Goal: Task Accomplishment & Management: Manage account settings

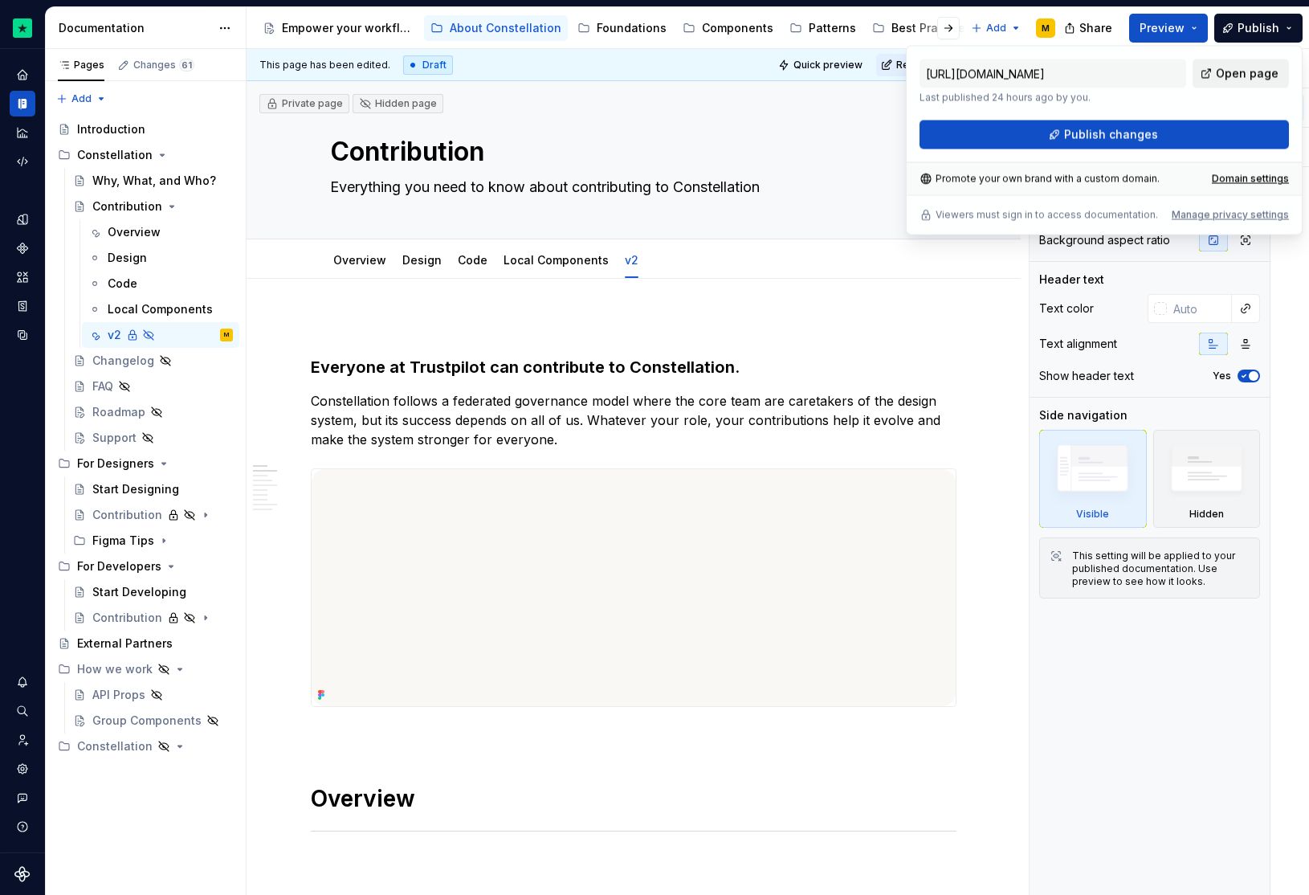
click at [1247, 69] on span "Open page" at bounding box center [1247, 74] width 63 height 16
click at [344, 35] on div "Empower your workflow. Build incredible experiences." at bounding box center [348, 28] width 132 height 16
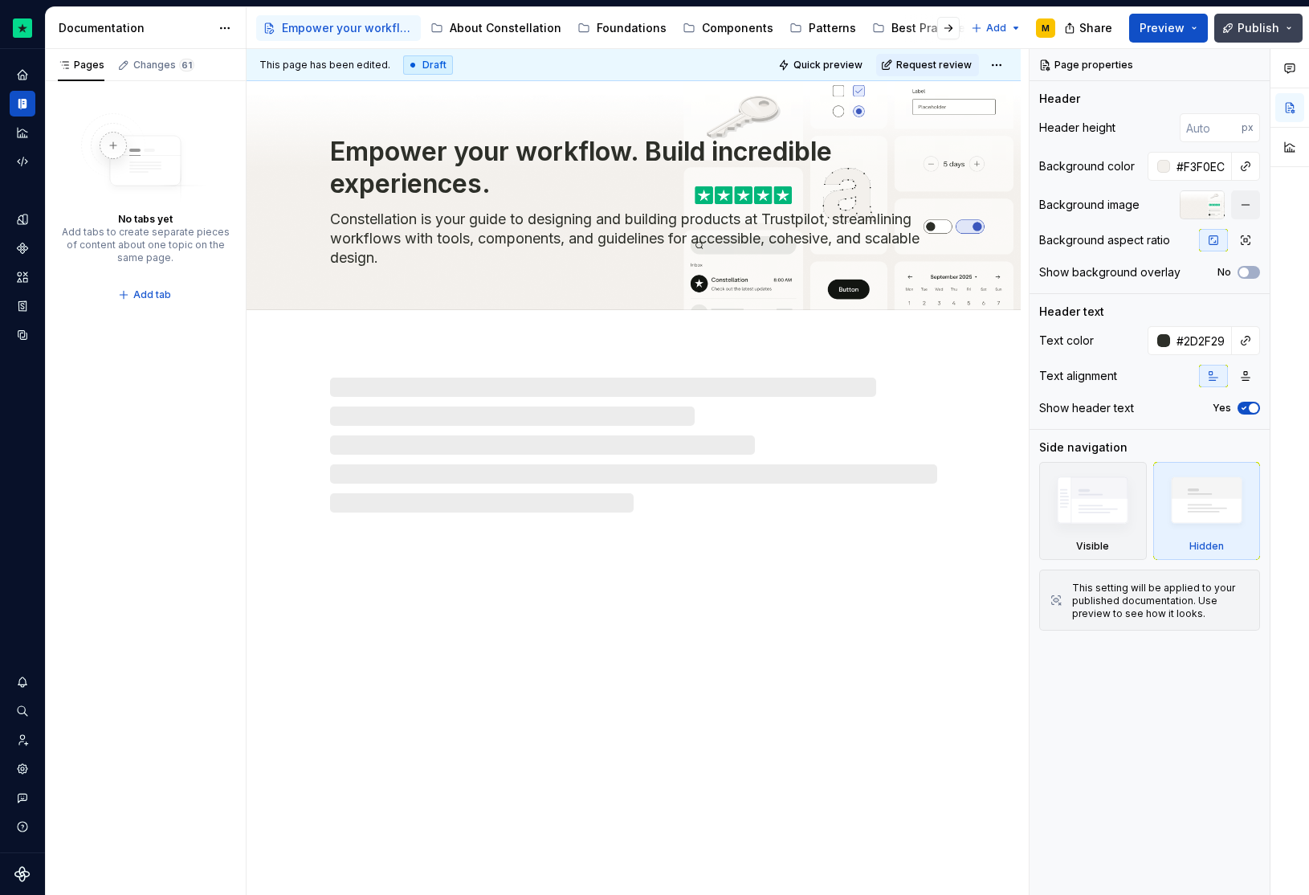
click at [1281, 32] on button "Publish" at bounding box center [1258, 28] width 88 height 29
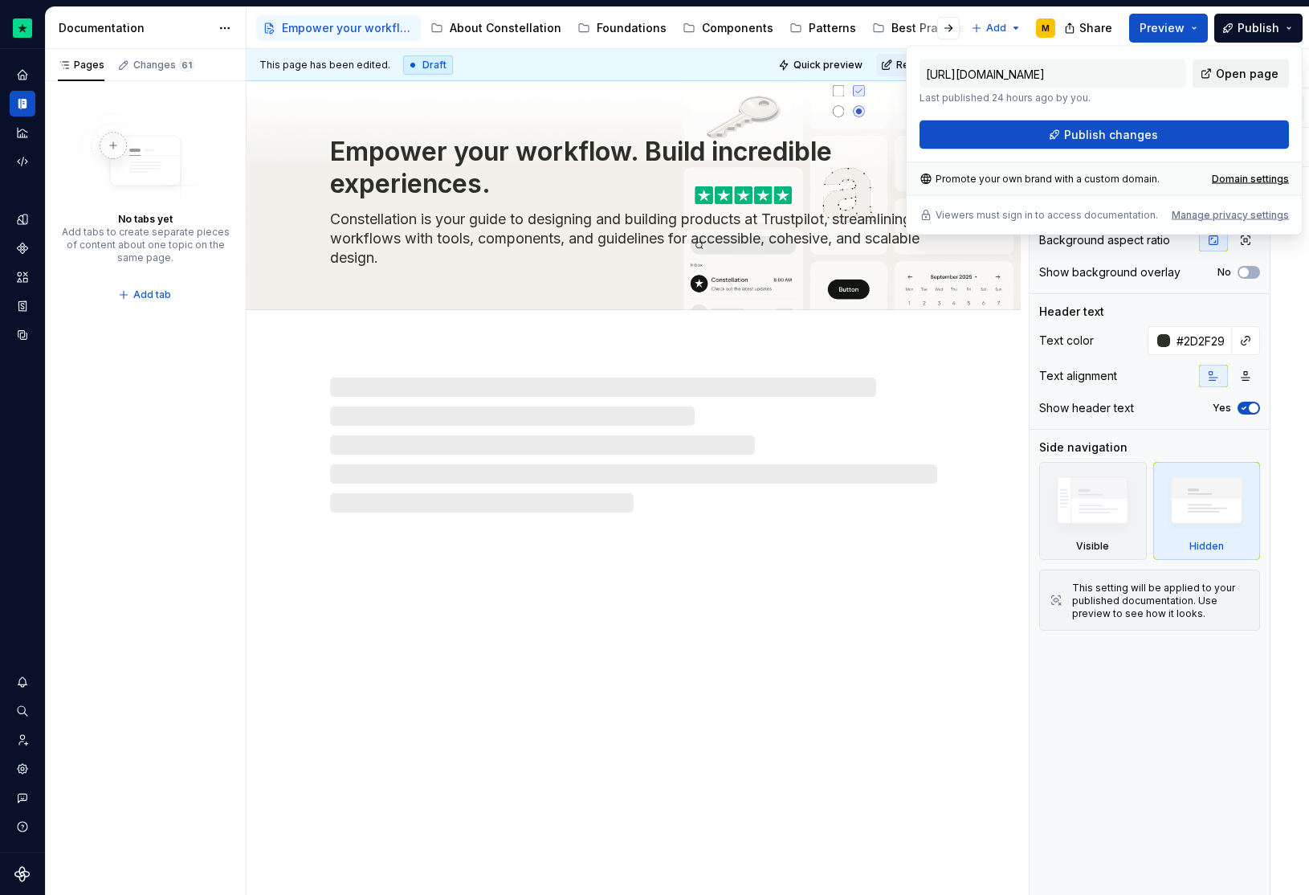
click at [1242, 74] on span "Open page" at bounding box center [1247, 74] width 63 height 16
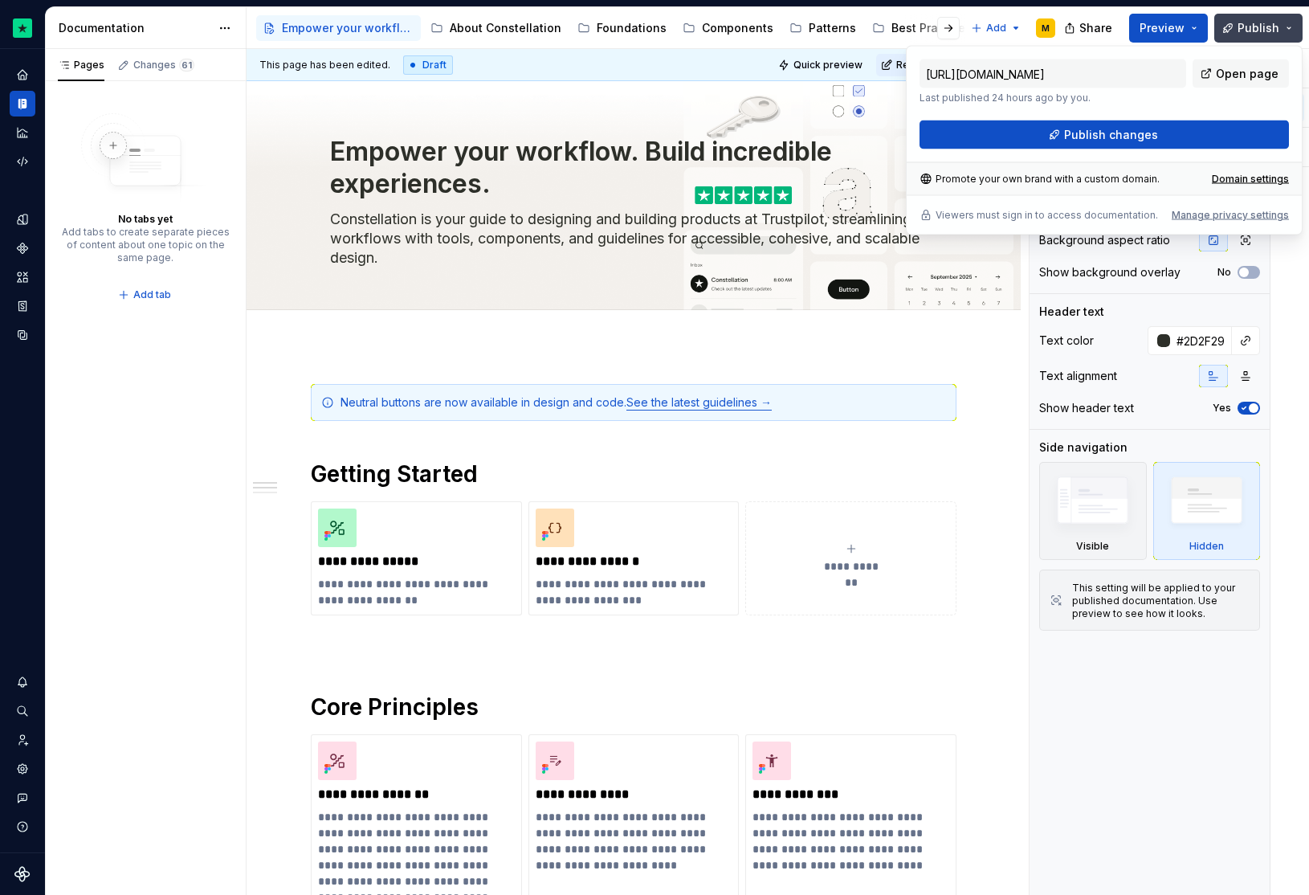
click at [1257, 20] on span "Publish" at bounding box center [1258, 28] width 42 height 16
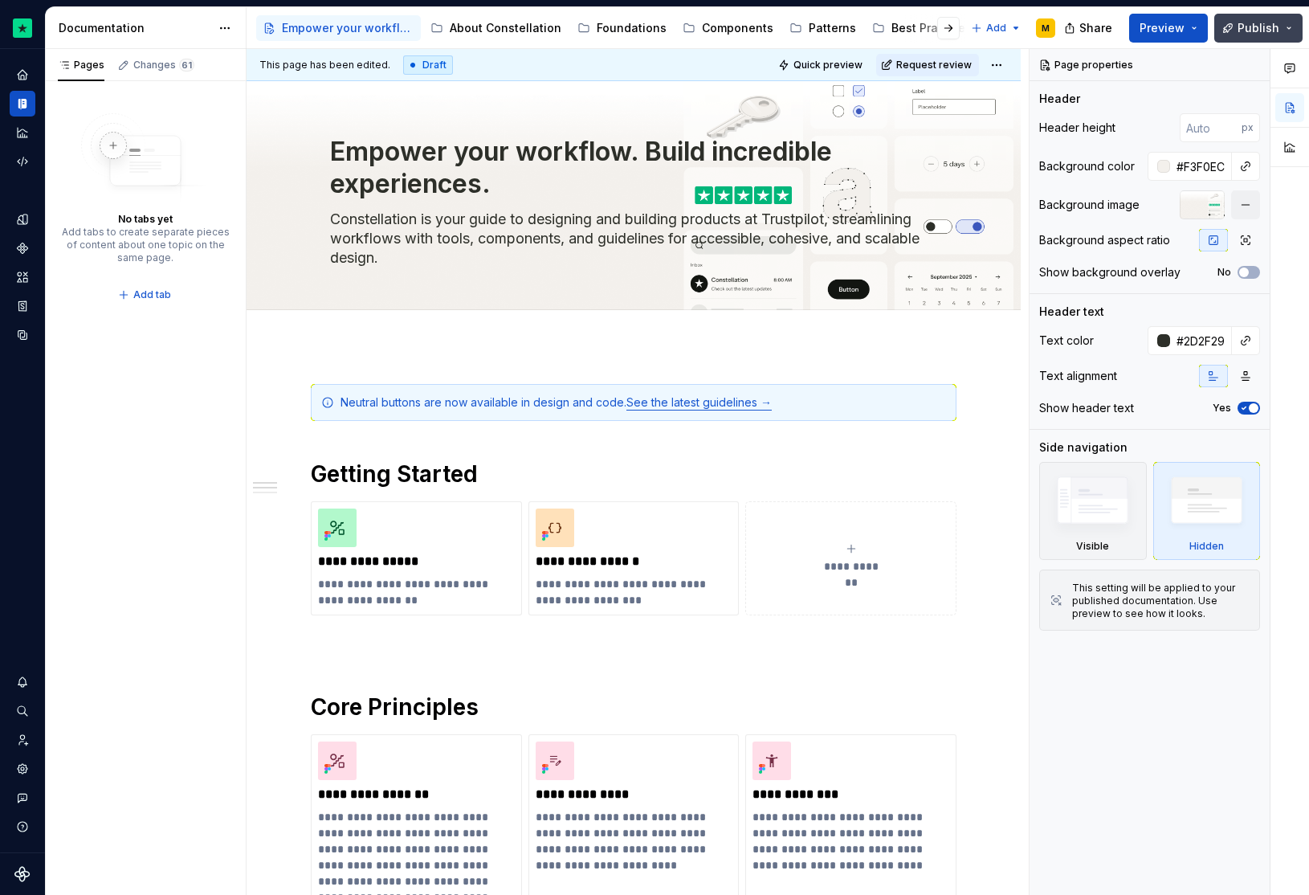
click at [1274, 22] on span "Publish" at bounding box center [1258, 28] width 42 height 16
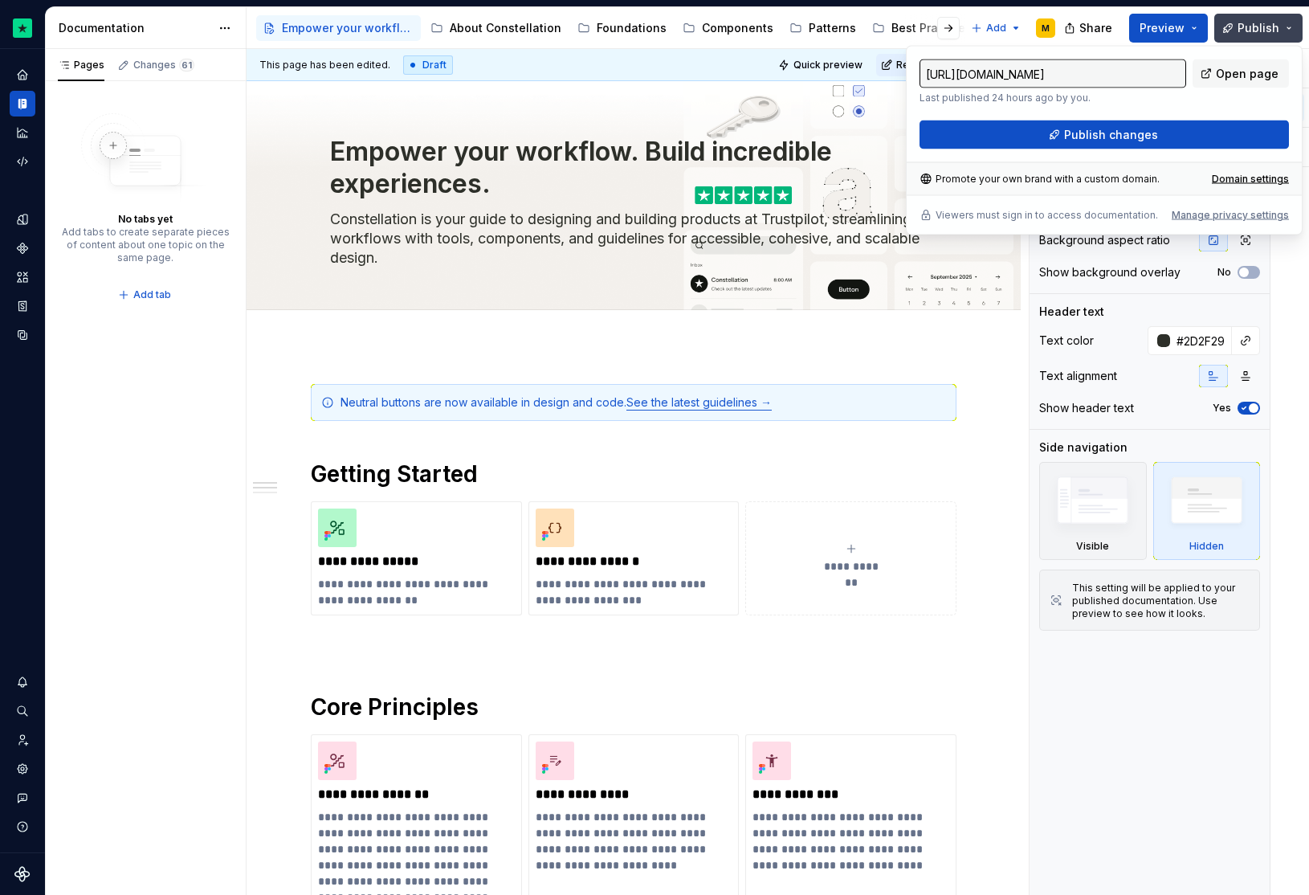
click at [1274, 22] on span "Publish" at bounding box center [1258, 28] width 42 height 16
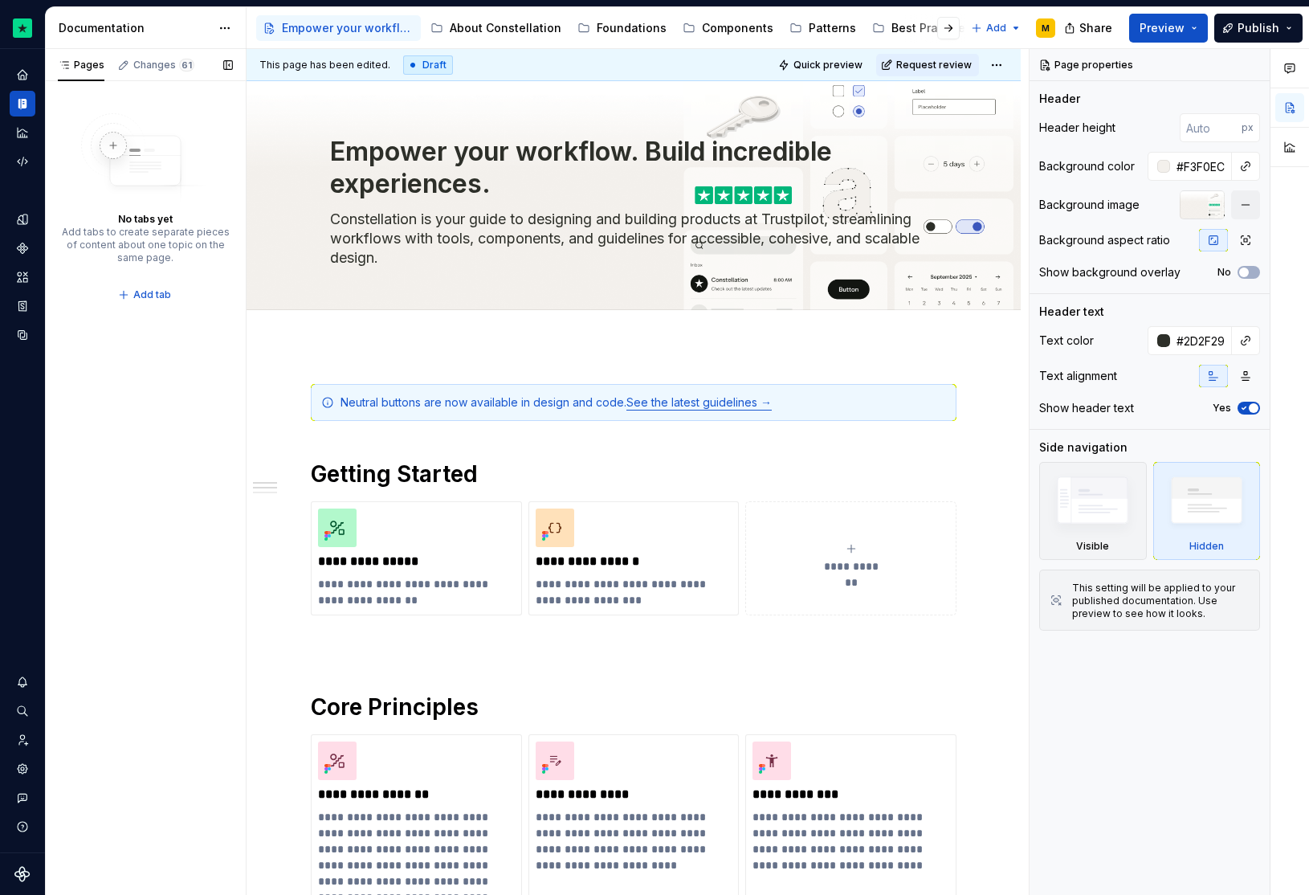
type textarea "*"
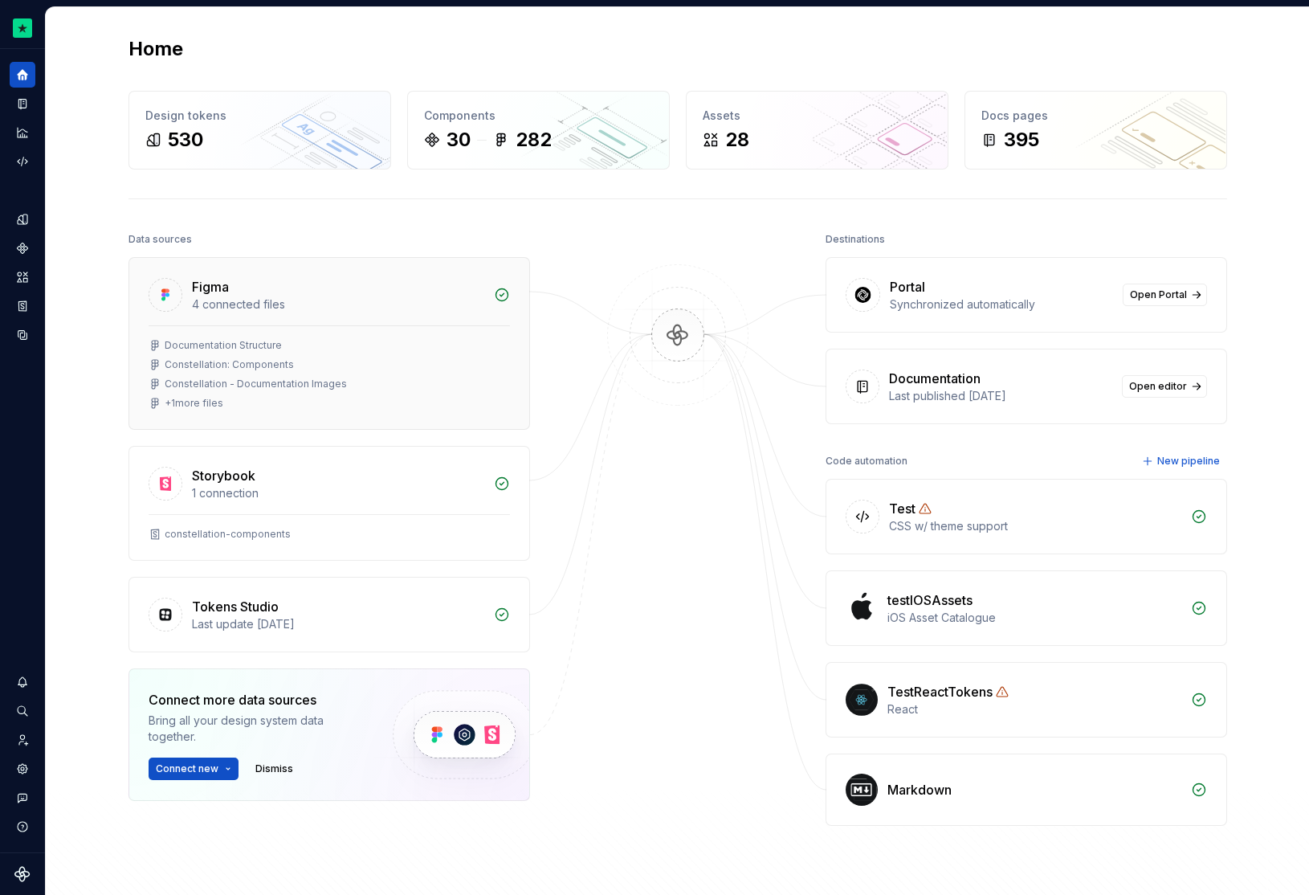
scroll to position [3, 0]
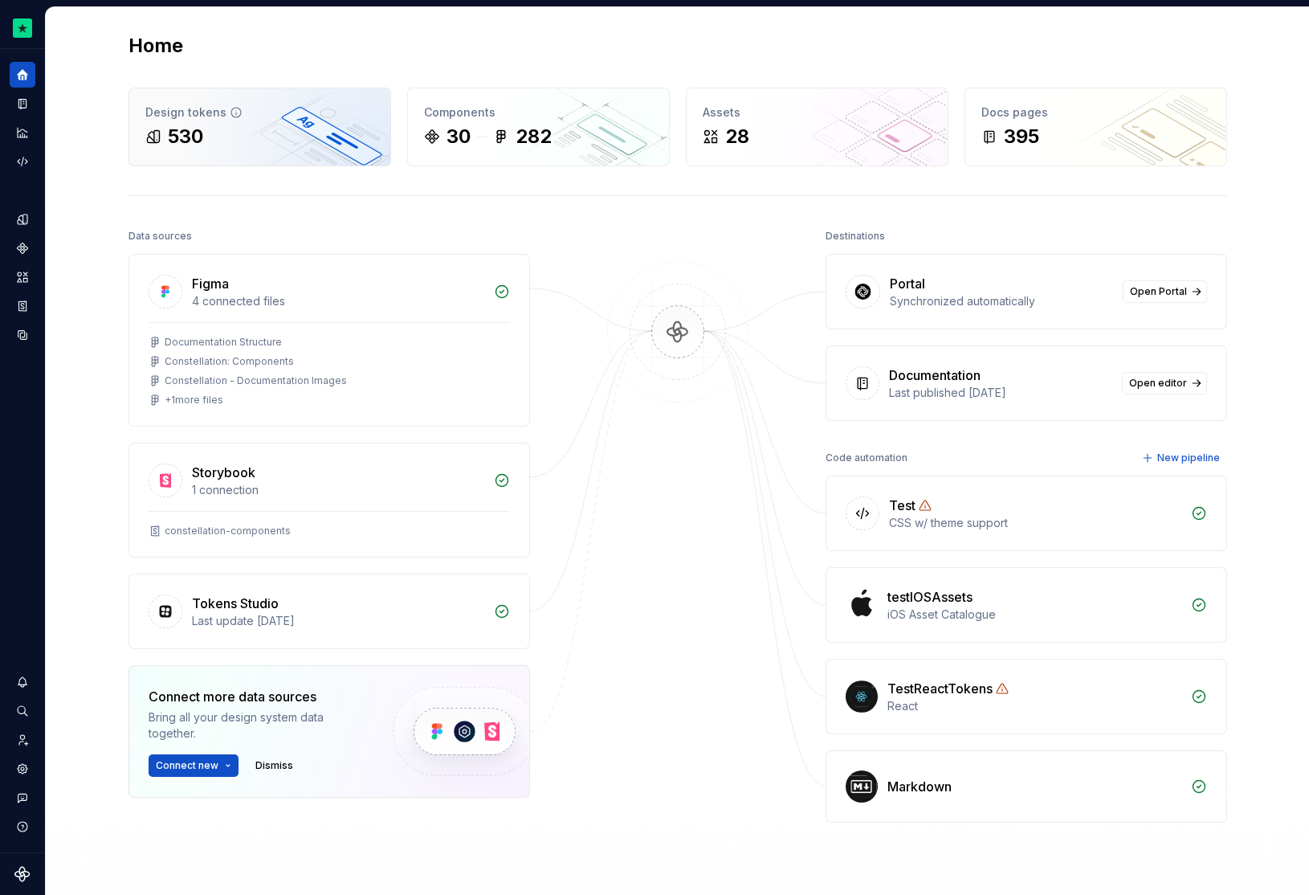
click at [244, 145] on div "530" at bounding box center [259, 137] width 229 height 26
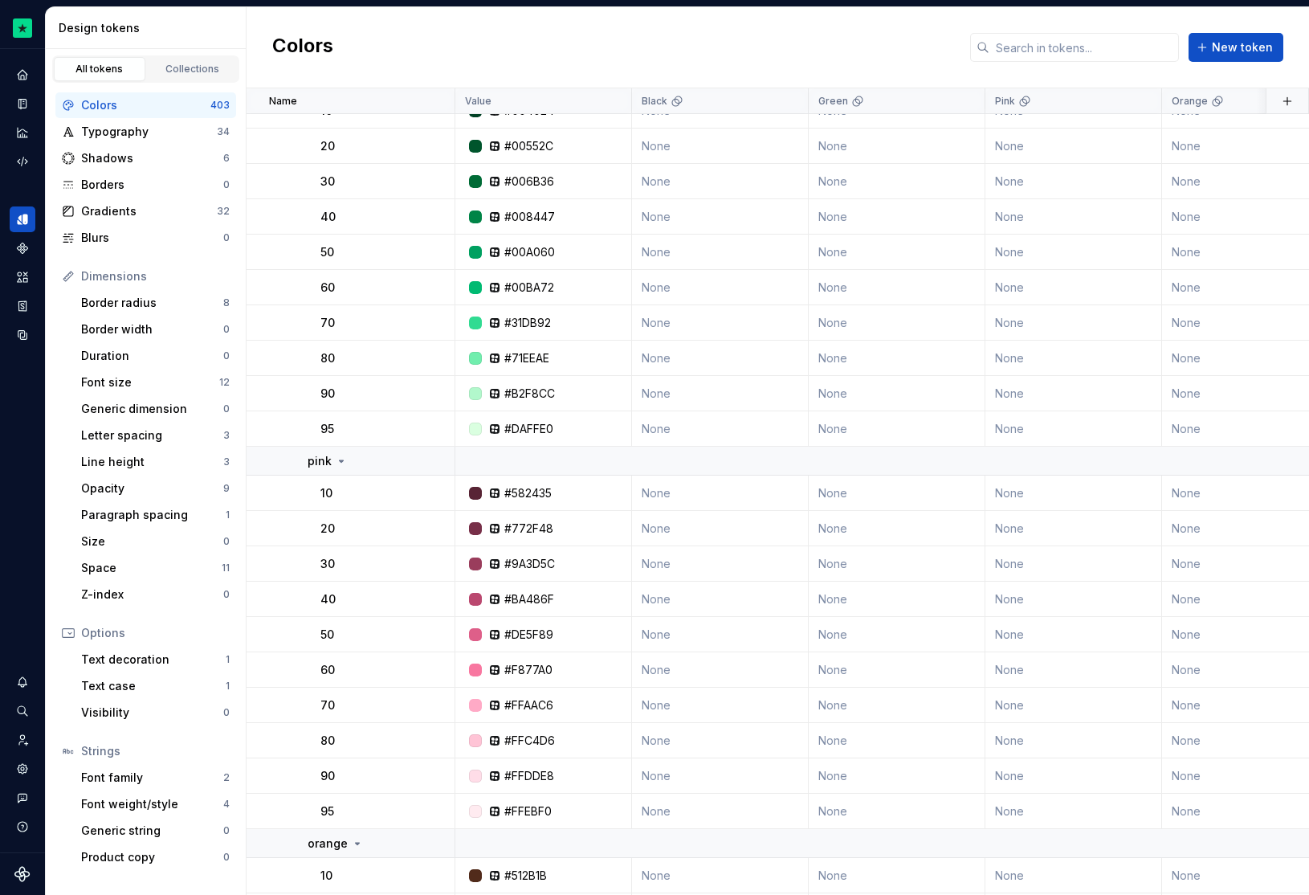
scroll to position [8437, 0]
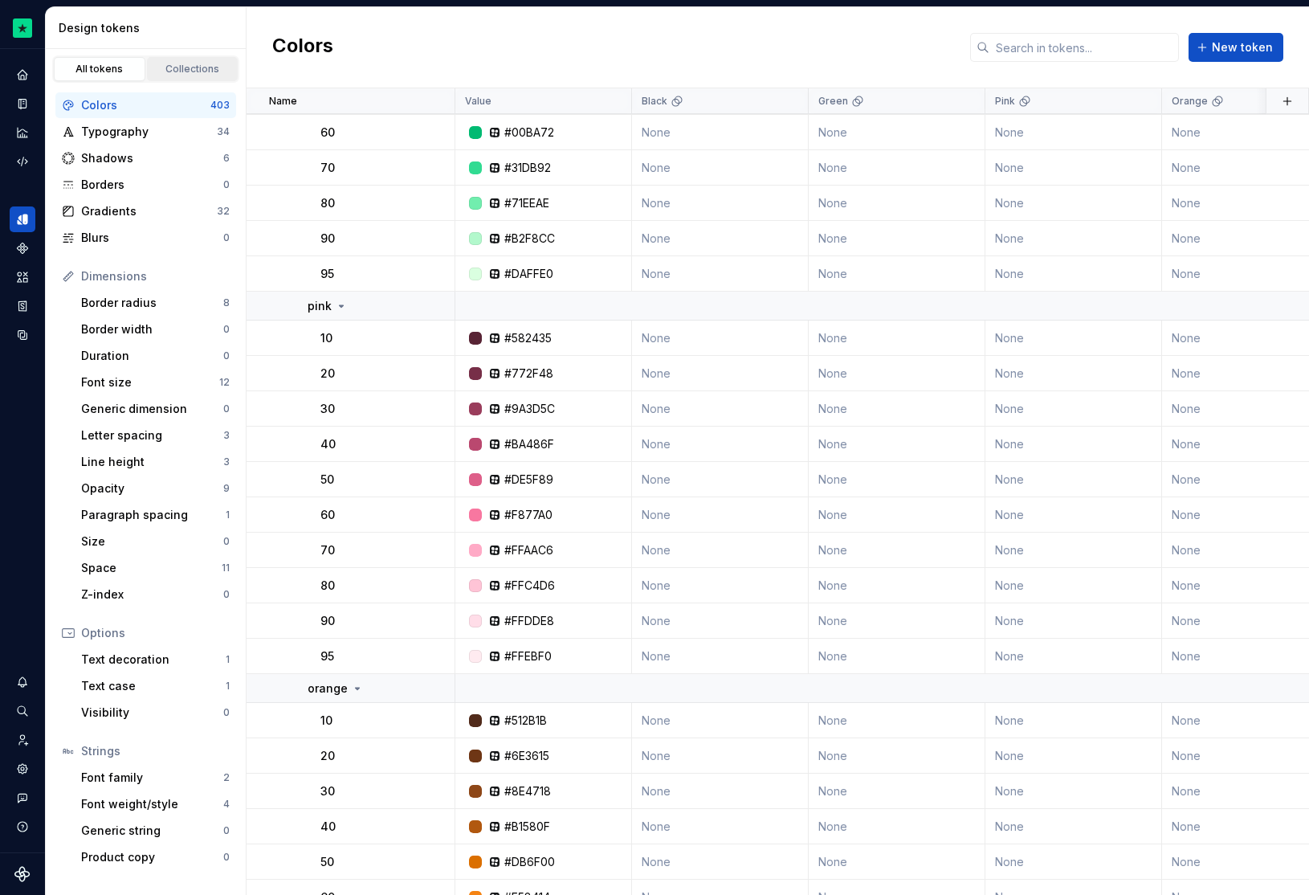
click at [182, 65] on div "Collections" at bounding box center [193, 69] width 80 height 13
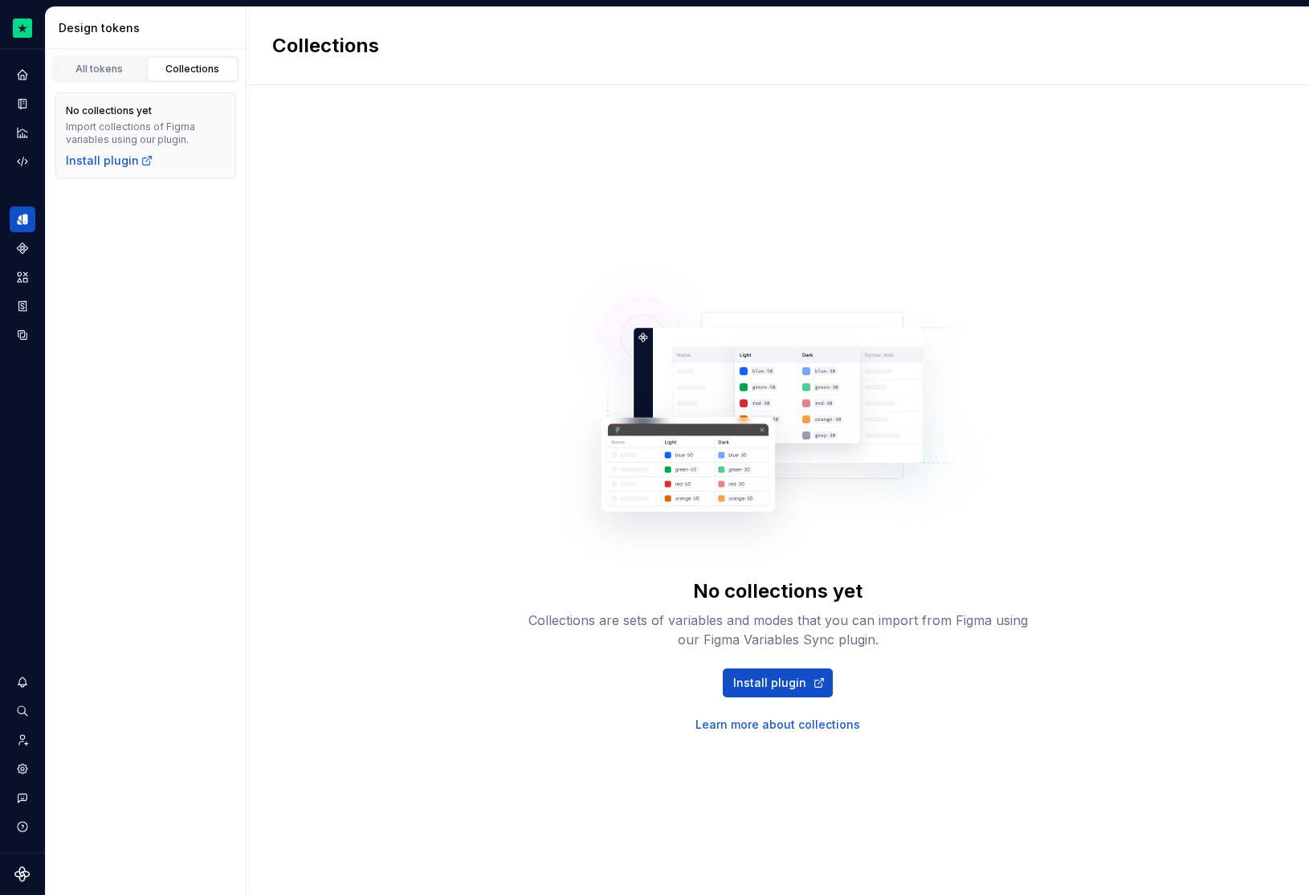
click at [776, 724] on link "Learn more about collections" at bounding box center [777, 724] width 165 height 16
click at [96, 68] on div "All tokens" at bounding box center [99, 69] width 80 height 13
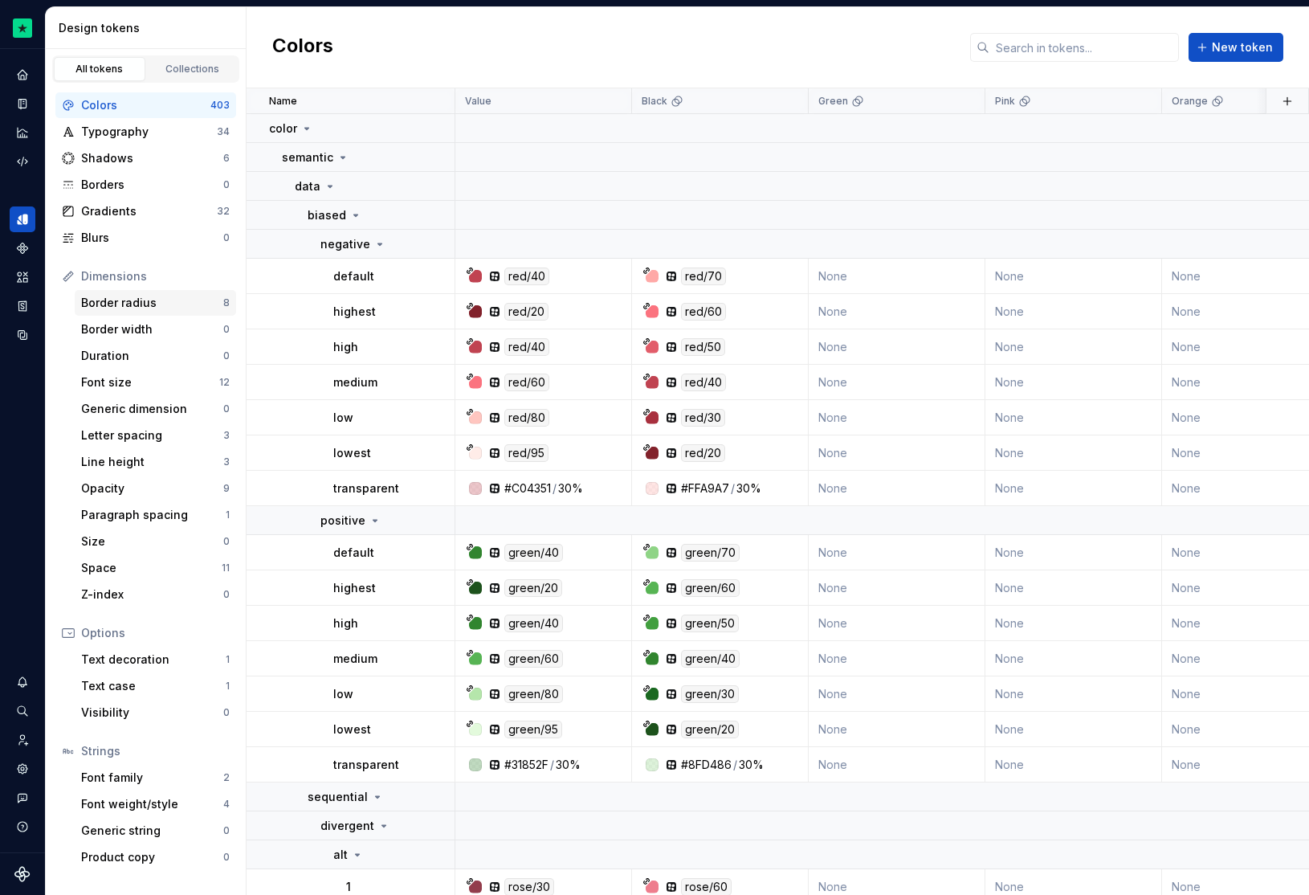
click at [172, 306] on div "Border radius" at bounding box center [152, 303] width 142 height 16
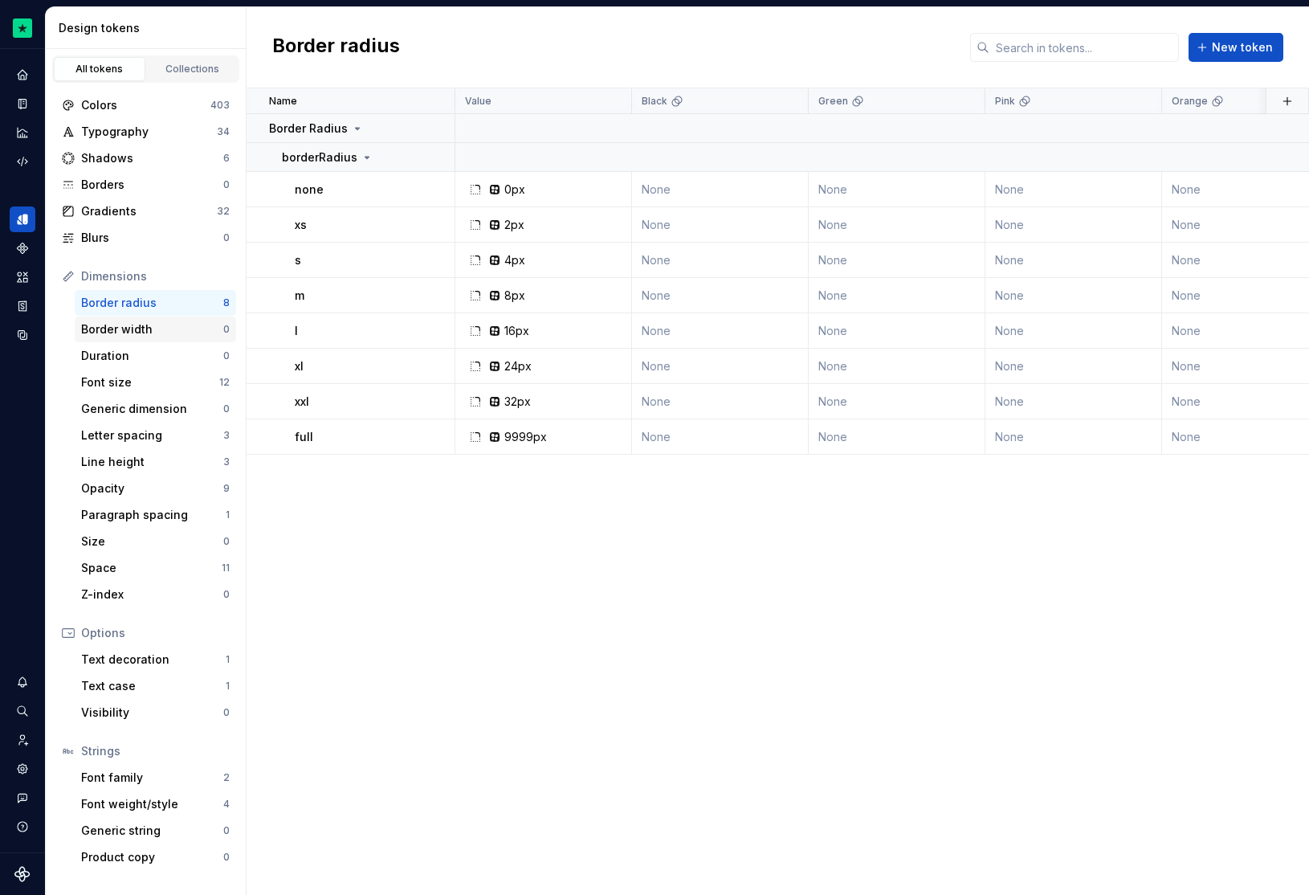
click at [169, 324] on div "Border width" at bounding box center [152, 329] width 142 height 16
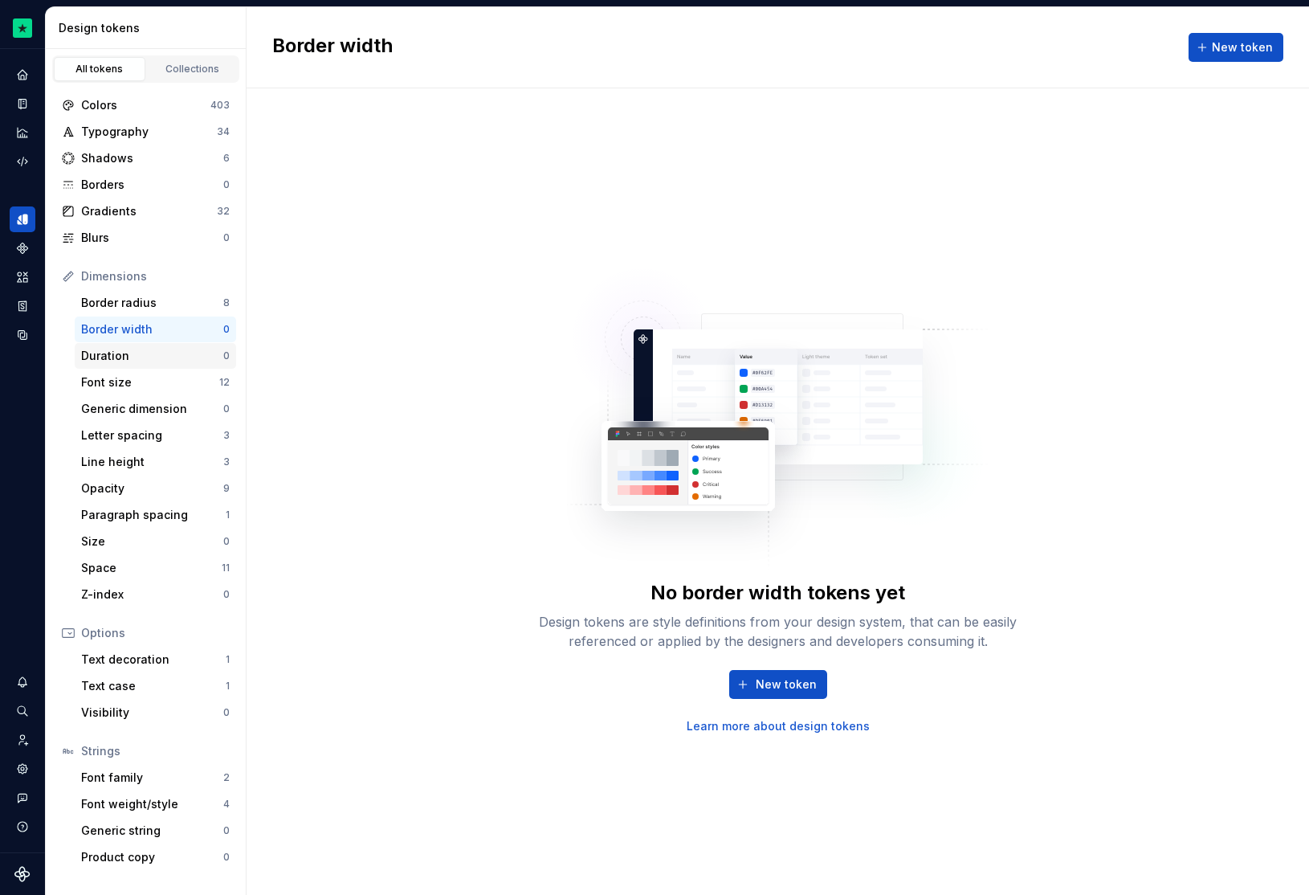
click at [167, 344] on div "Duration 0" at bounding box center [155, 356] width 161 height 26
click at [163, 396] on div "Generic dimension 0" at bounding box center [155, 409] width 161 height 26
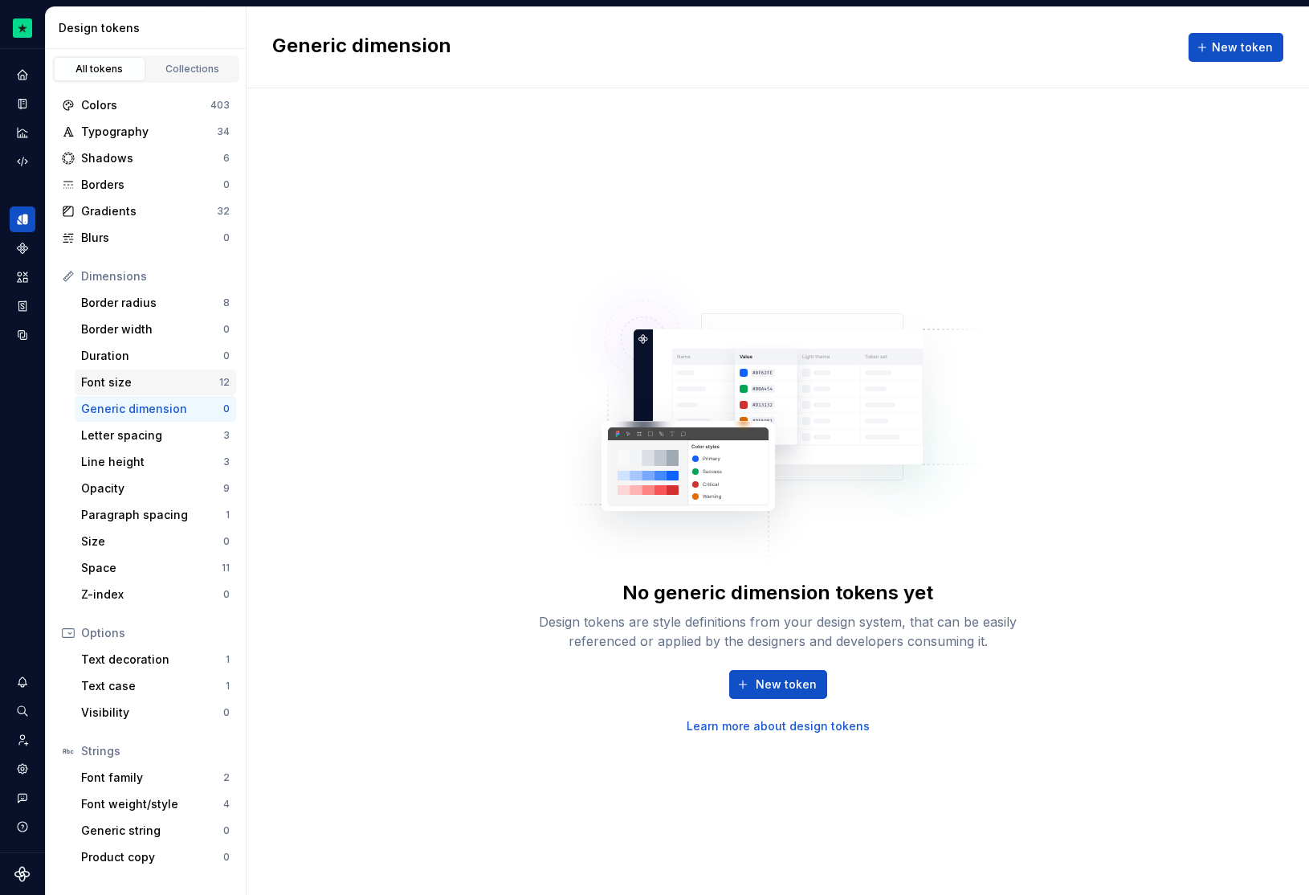
click at [169, 383] on div "Font size" at bounding box center [150, 382] width 138 height 16
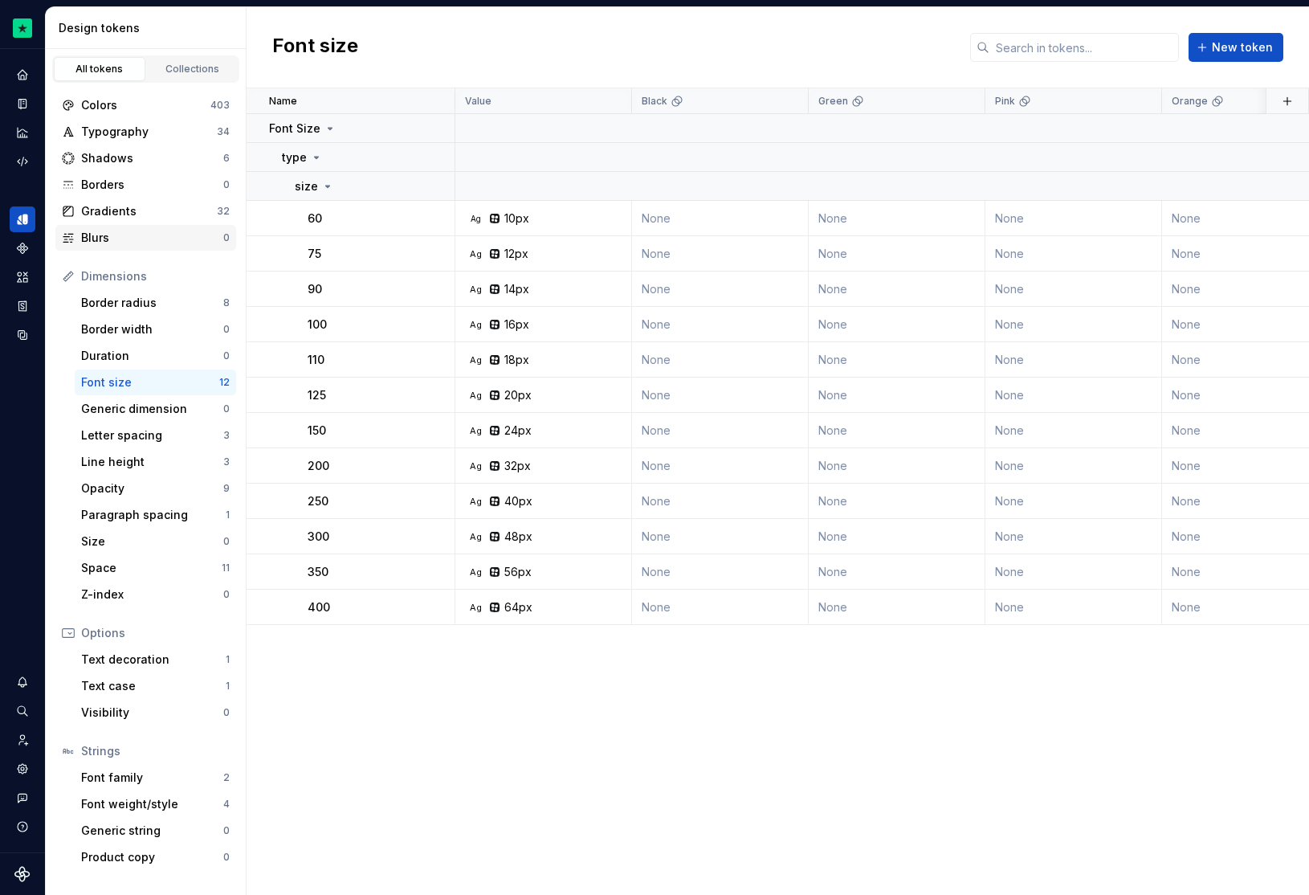
click at [169, 246] on div "Blurs 0" at bounding box center [145, 238] width 181 height 26
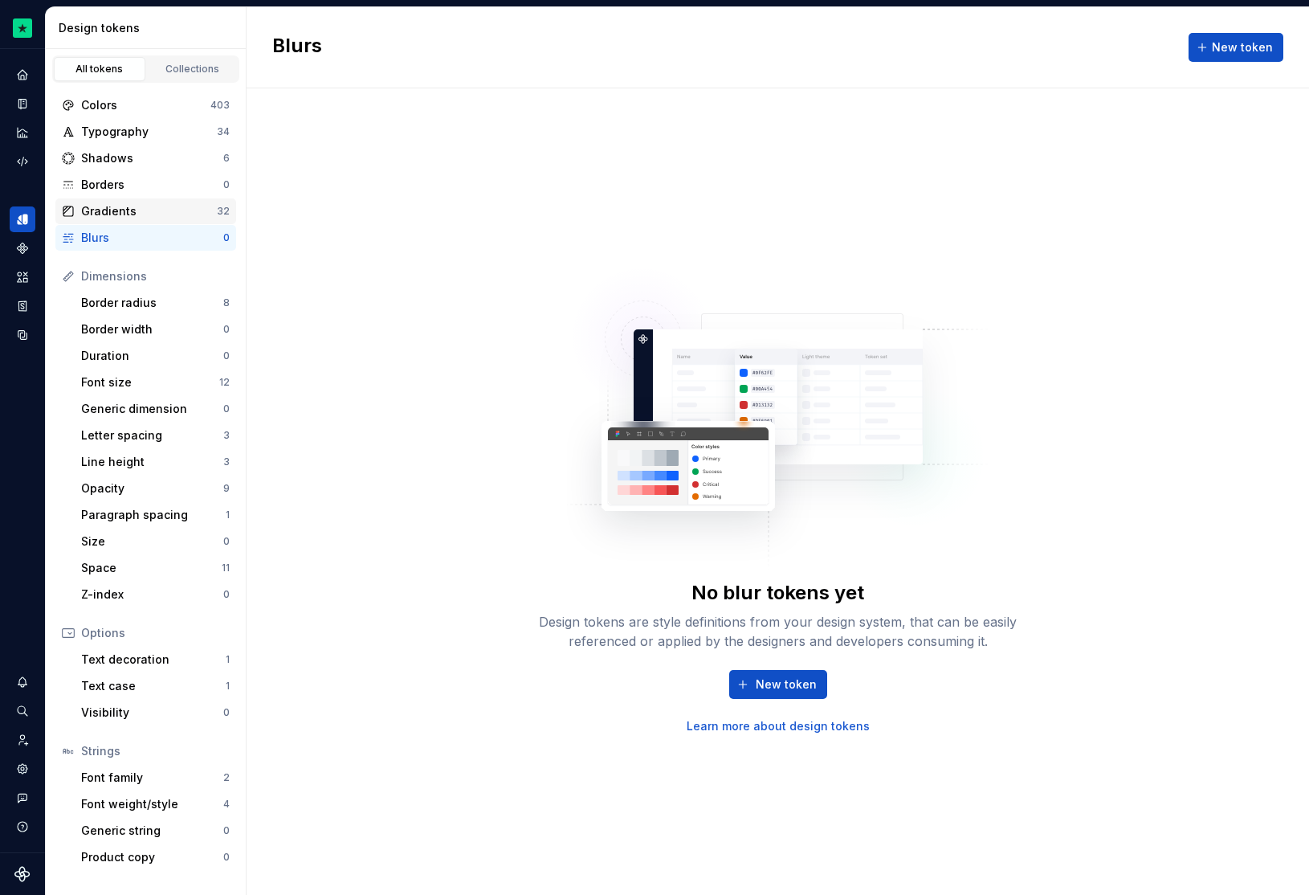
click at [166, 214] on div "Gradients" at bounding box center [149, 211] width 136 height 16
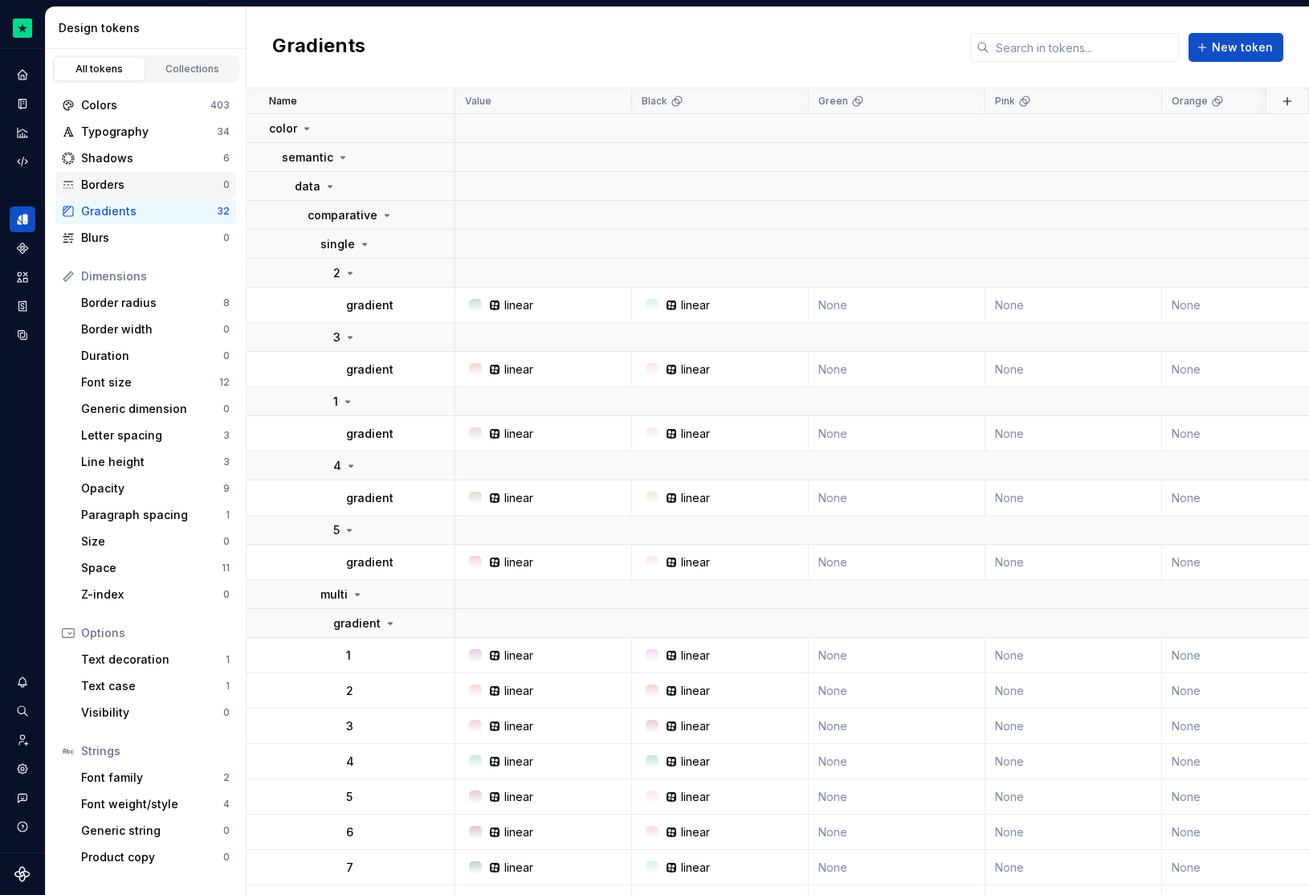
click at [168, 185] on div "Borders" at bounding box center [152, 185] width 142 height 16
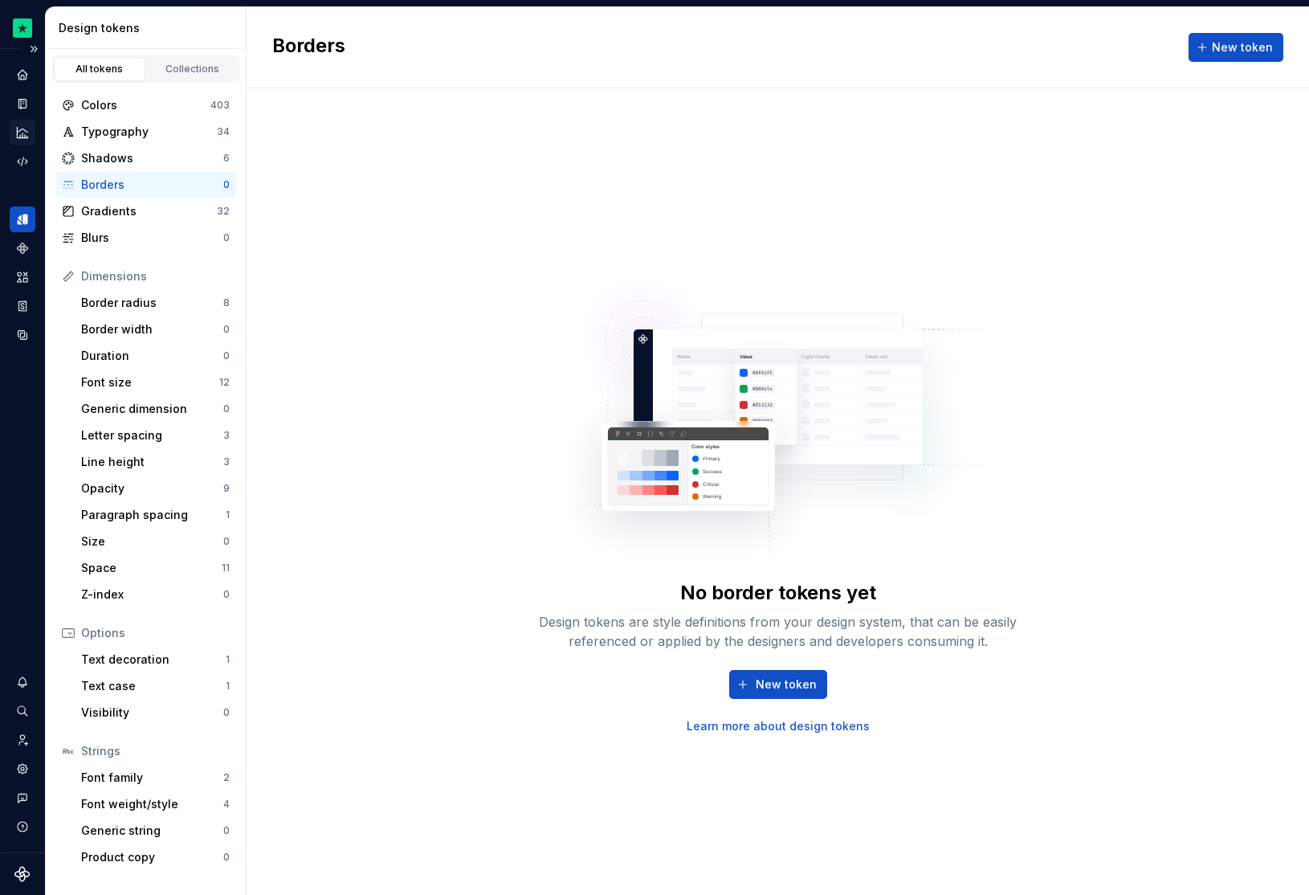
click at [31, 124] on div "Analytics" at bounding box center [23, 133] width 26 height 26
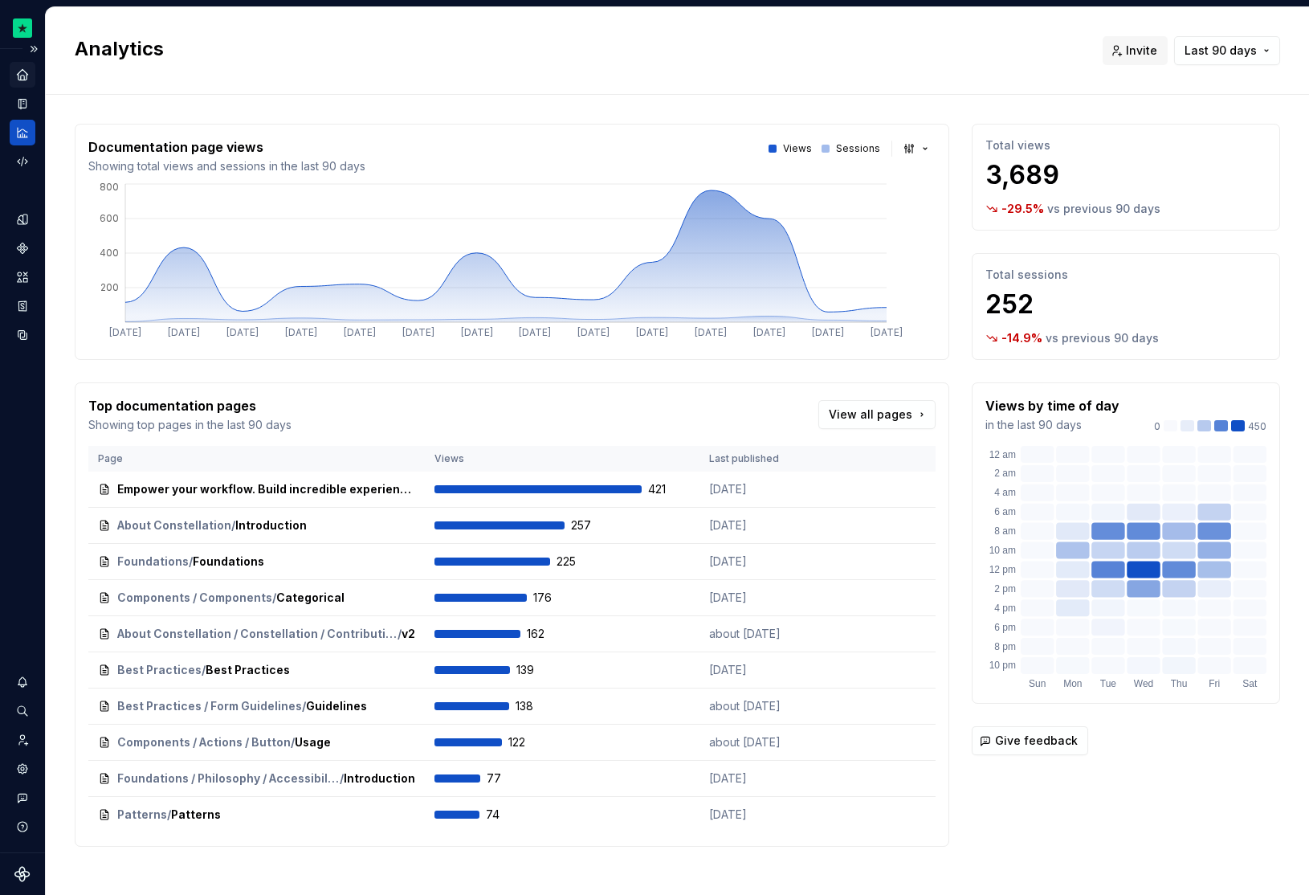
click at [18, 71] on icon "Home" at bounding box center [22, 74] width 14 height 14
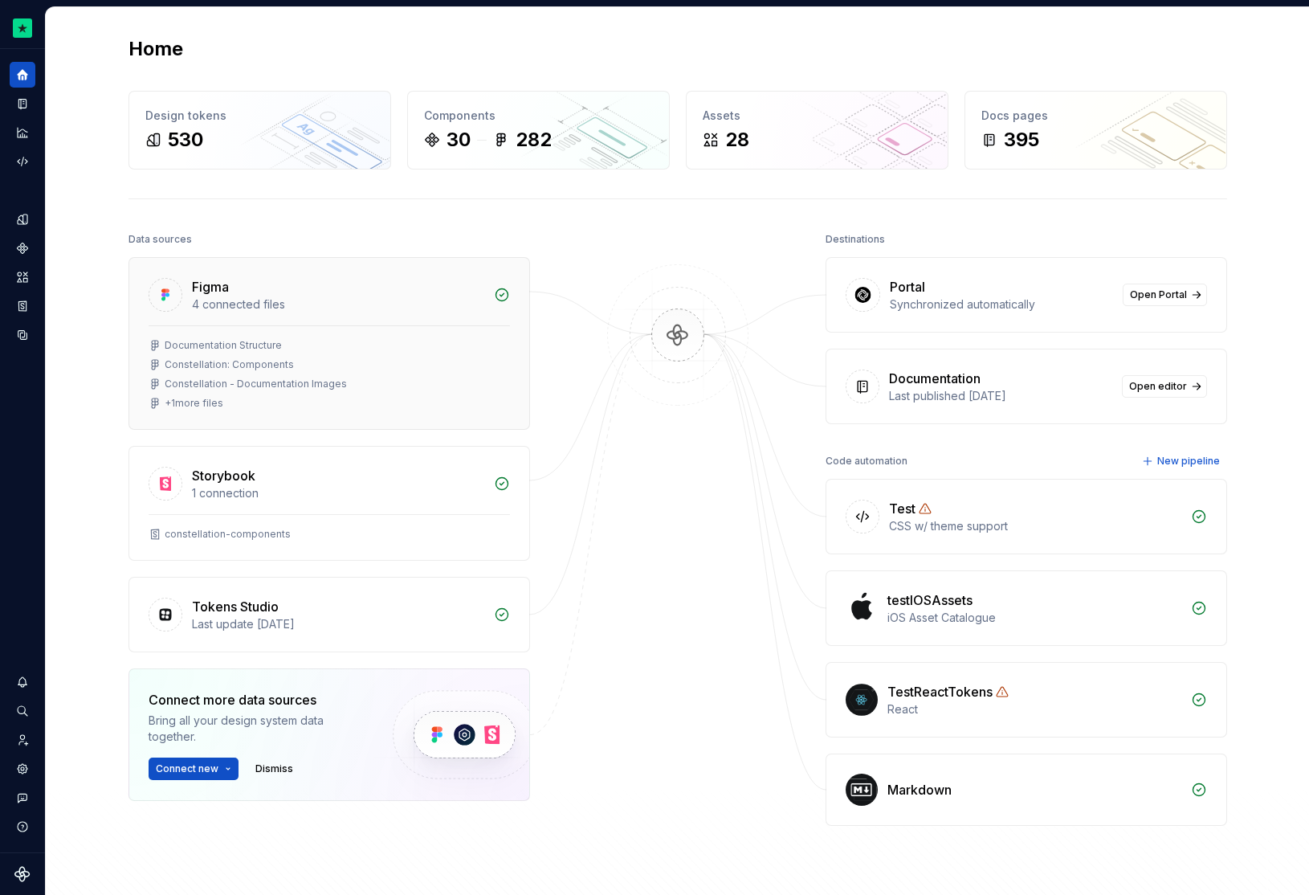
click at [286, 341] on div "Documentation Structure" at bounding box center [329, 345] width 361 height 13
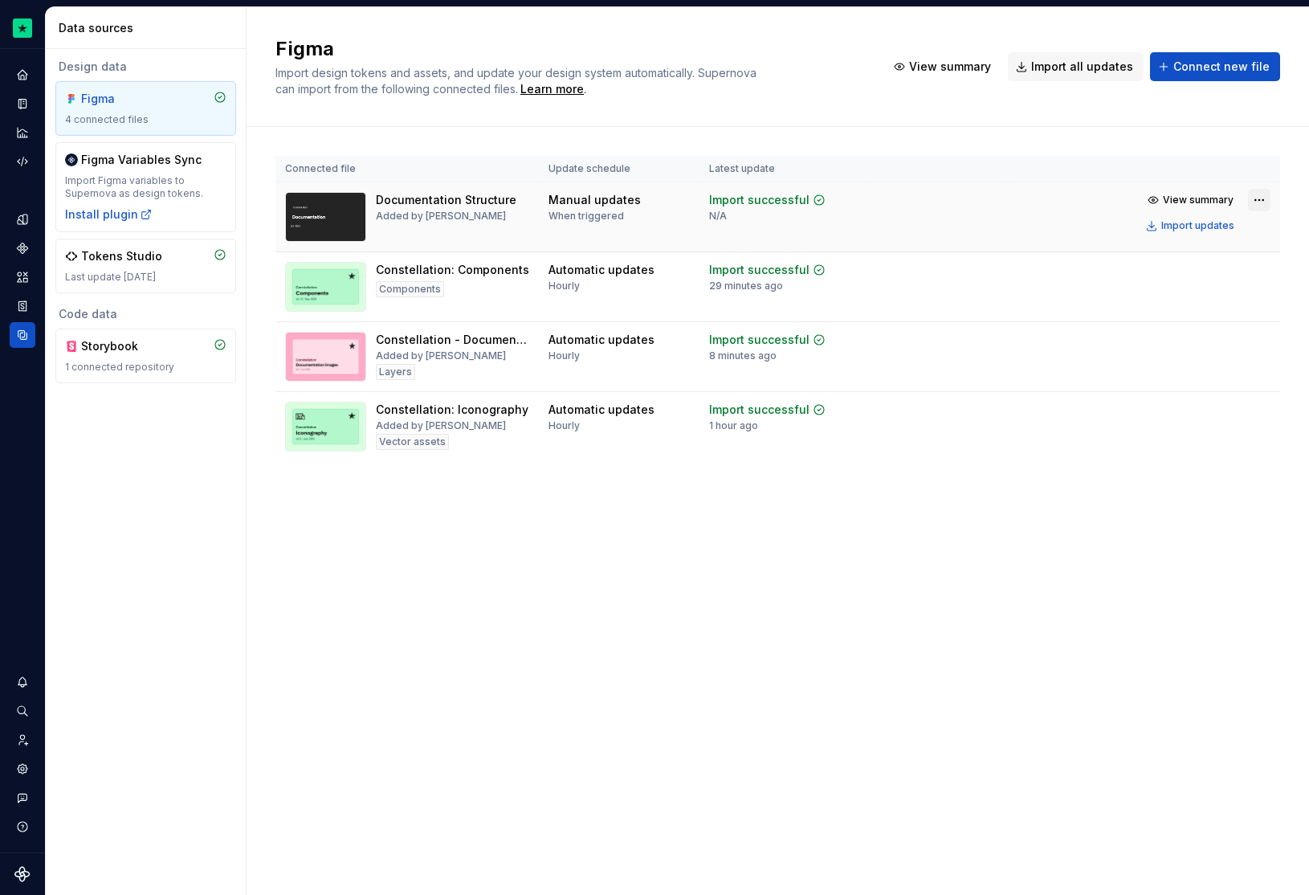
click at [1254, 198] on html "Constellation Design System M Dataset Default Data sources Design data Figma 4 …" at bounding box center [654, 447] width 1309 height 895
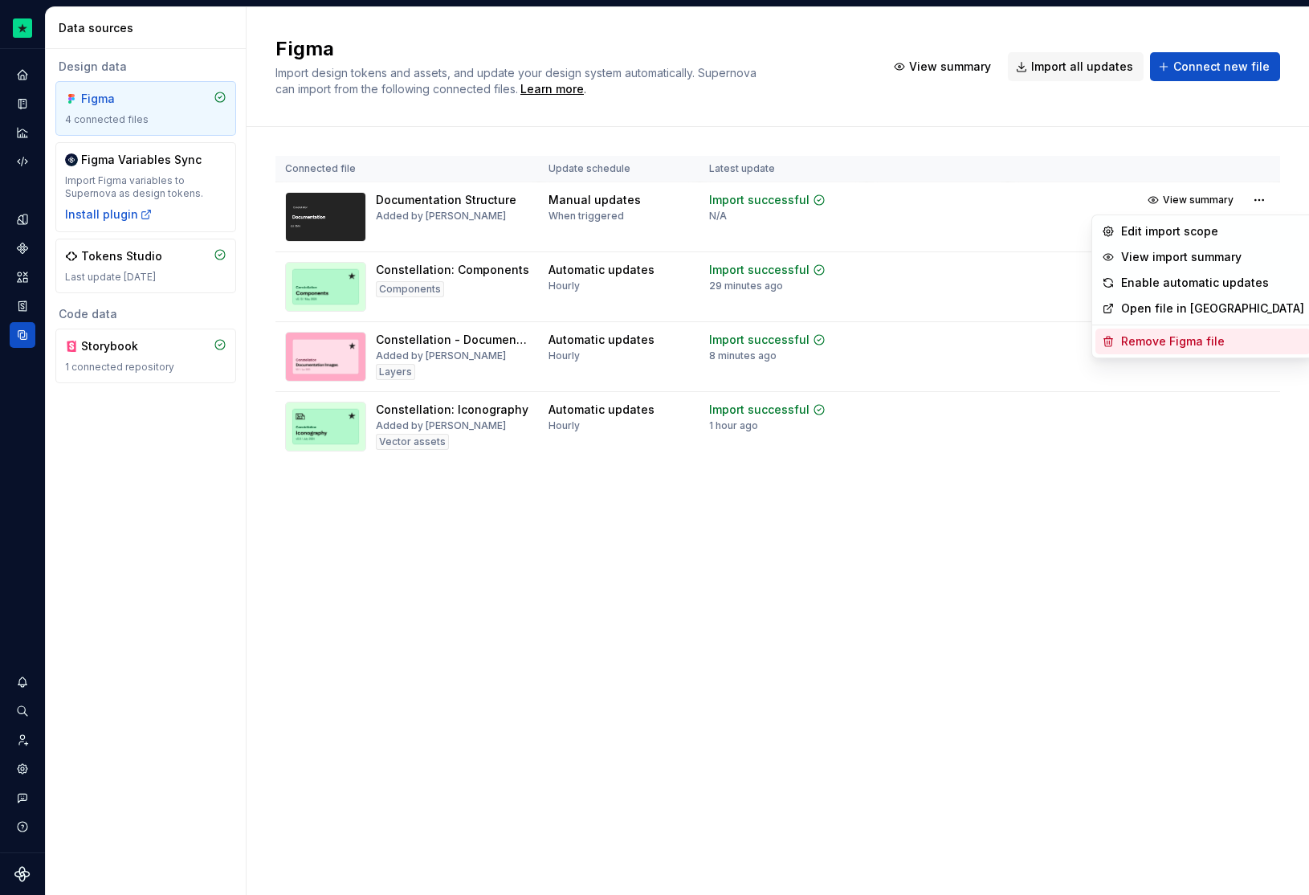
click at [1200, 347] on div "Remove Figma file" at bounding box center [1212, 341] width 183 height 16
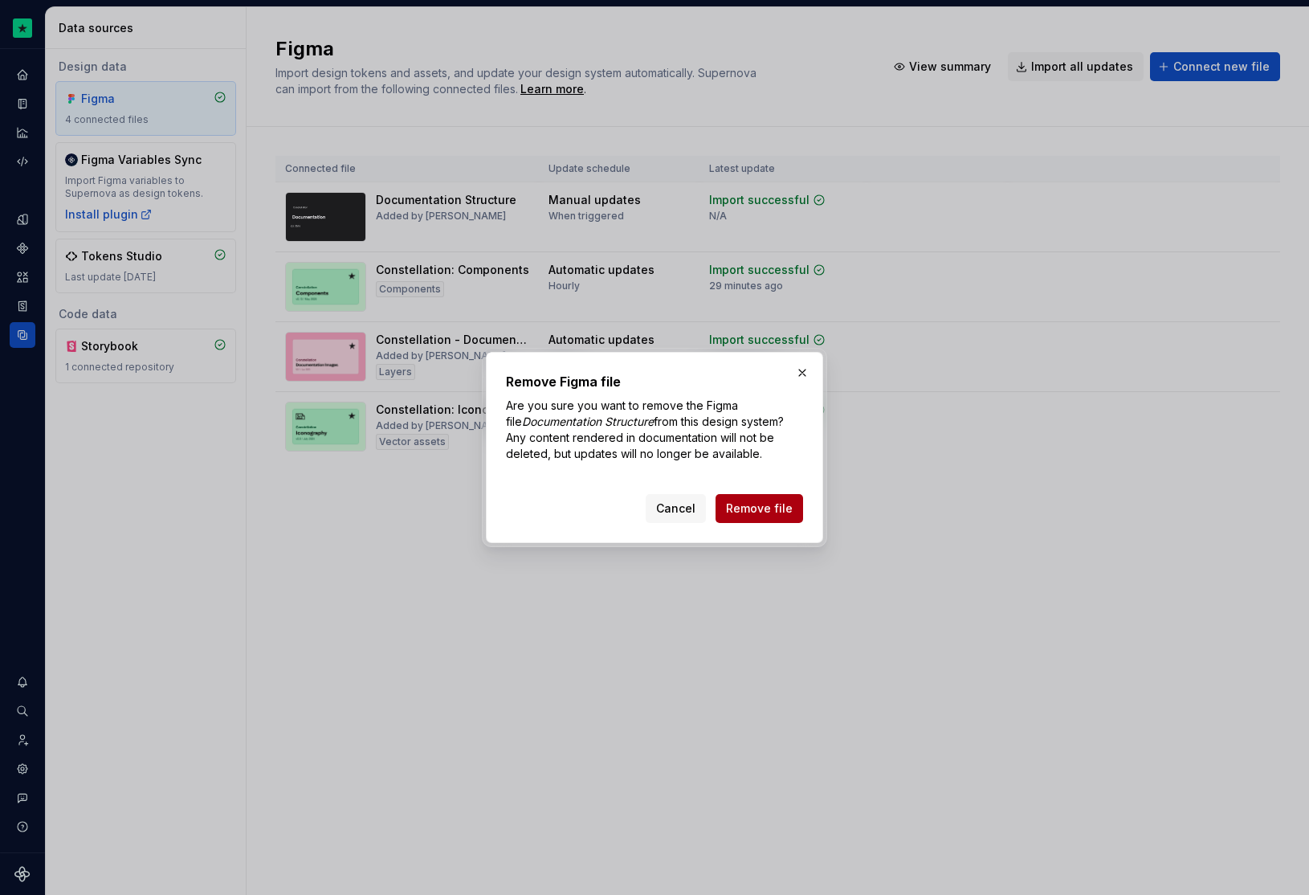
click at [774, 519] on button "Remove file" at bounding box center [759, 508] width 88 height 29
